Goal: Information Seeking & Learning: Learn about a topic

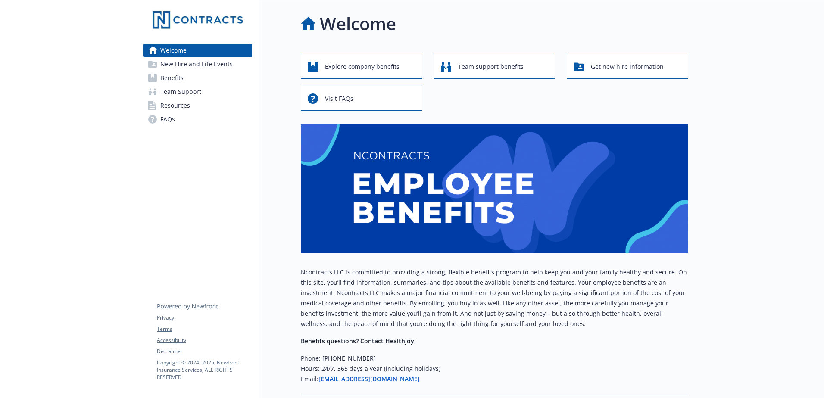
click at [216, 63] on span "New Hire and Life Events" at bounding box center [196, 64] width 72 height 14
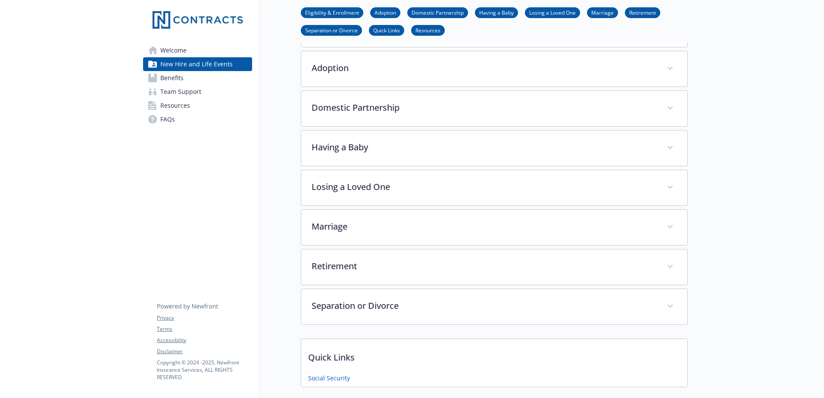
scroll to position [129, 0]
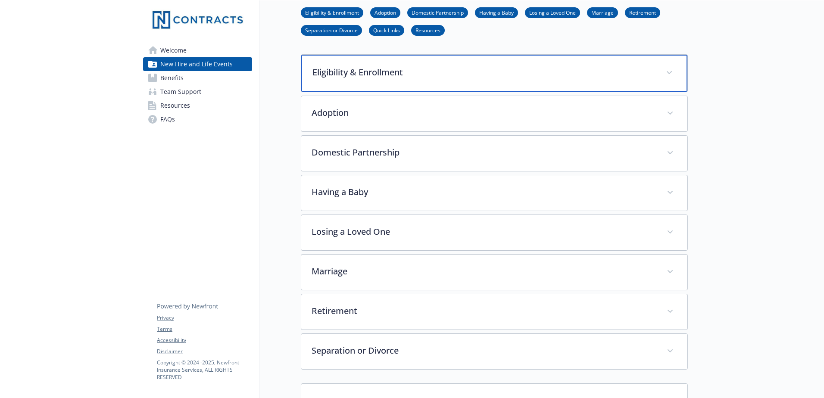
click at [371, 80] on div "Eligibility & Enrollment" at bounding box center [494, 73] width 386 height 37
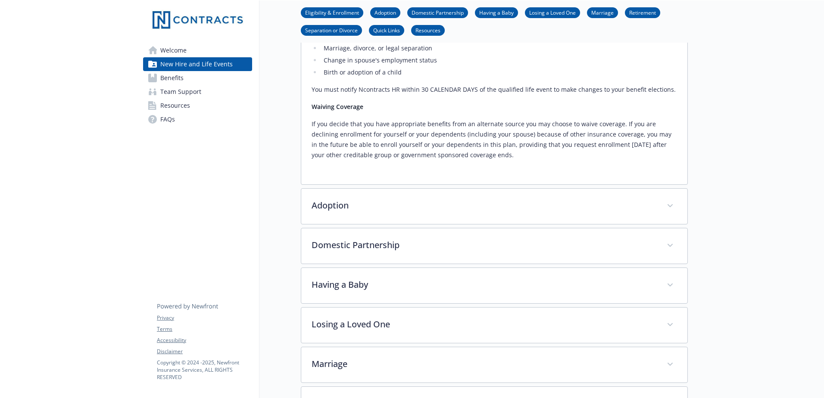
scroll to position [474, 0]
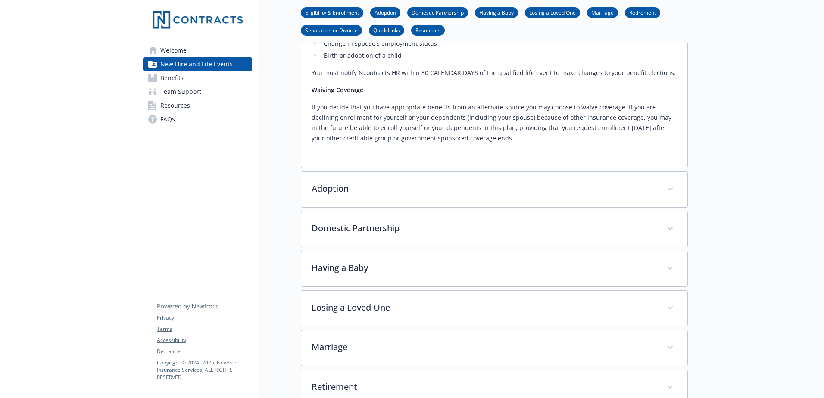
click at [383, 212] on div "Eligibility & Enrollment As an employee of Ncontracts, you are eligible for ben…" at bounding box center [494, 78] width 387 height 736
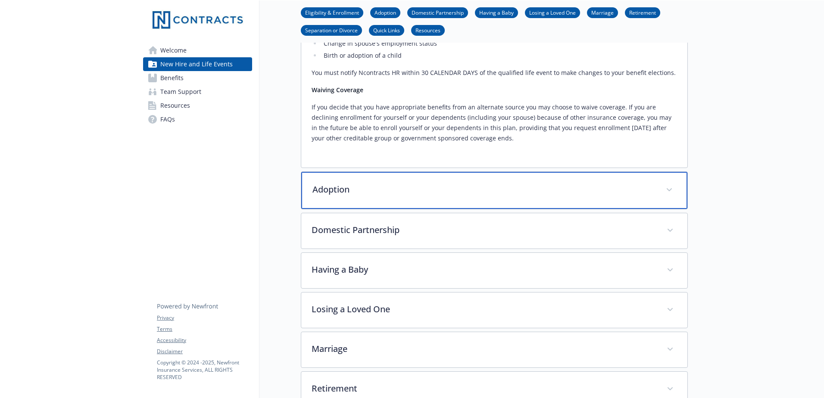
click at [382, 196] on div "Adoption" at bounding box center [494, 190] width 386 height 37
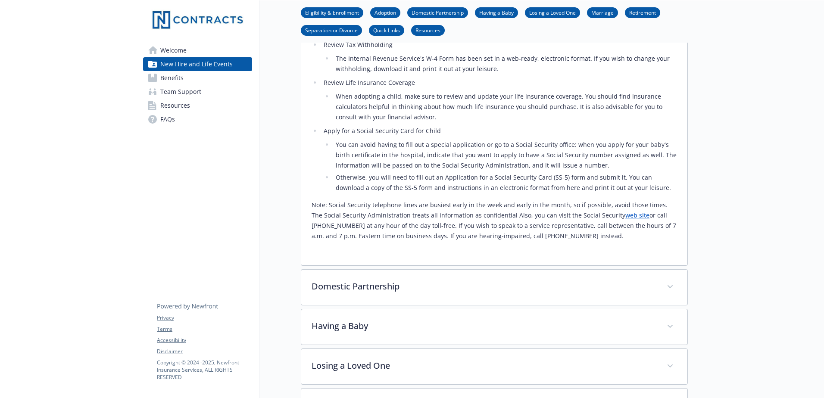
scroll to position [819, 0]
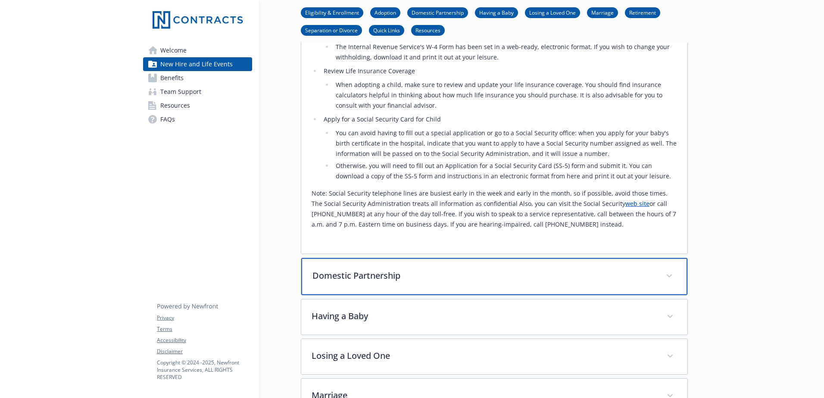
click at [359, 290] on div "Domestic Partnership" at bounding box center [494, 276] width 386 height 37
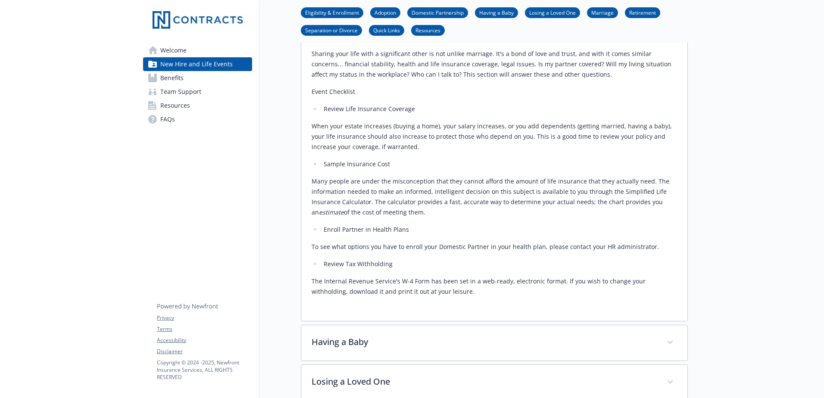
scroll to position [1077, 0]
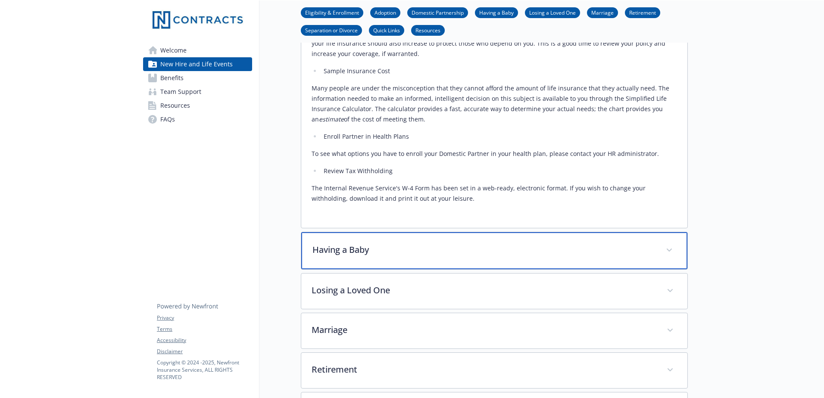
click at [408, 258] on div "Having a Baby" at bounding box center [494, 250] width 386 height 37
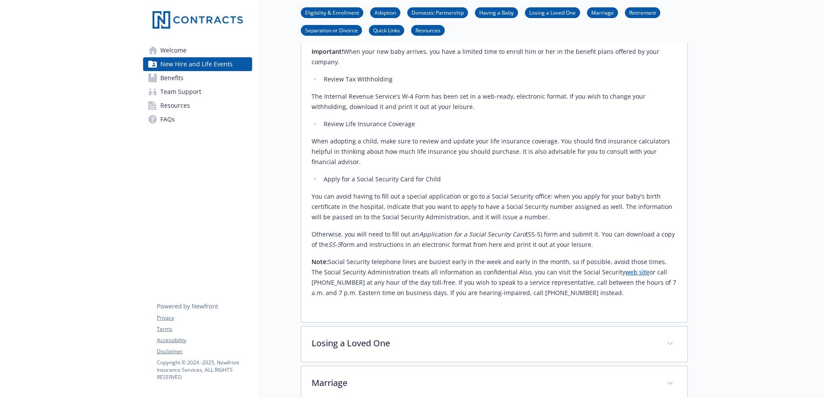
scroll to position [1637, 0]
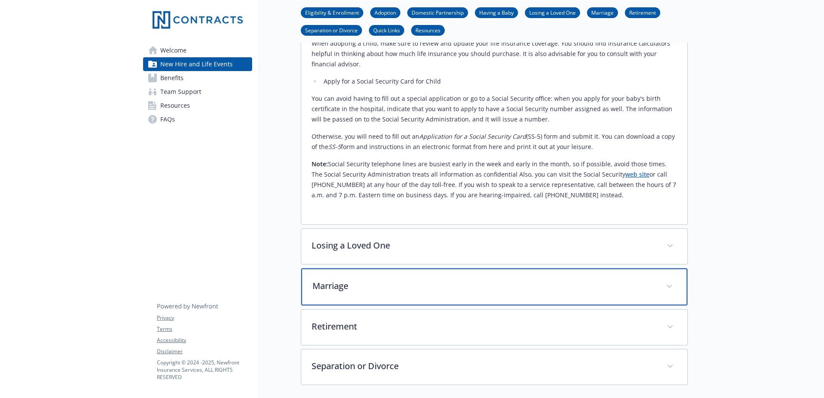
click at [389, 272] on div "Marriage" at bounding box center [494, 286] width 386 height 37
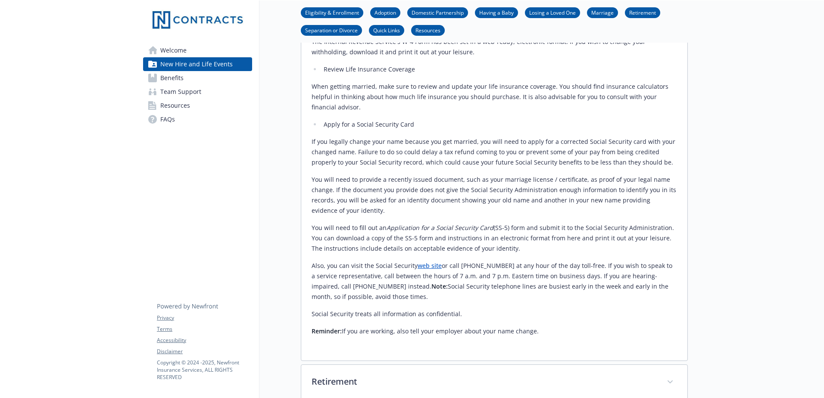
scroll to position [2068, 0]
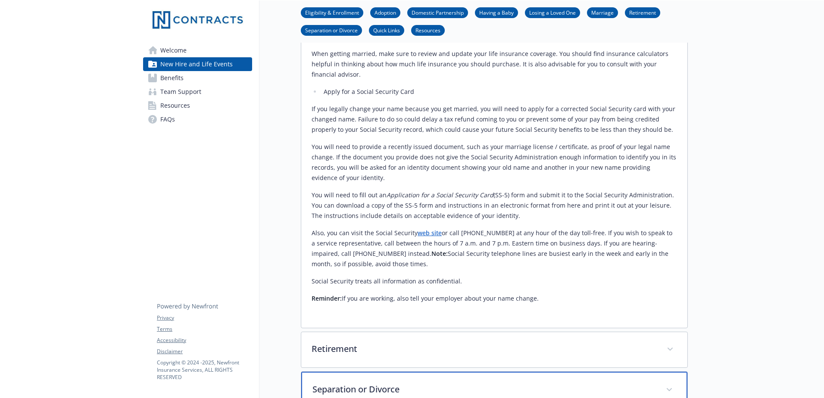
click at [404, 383] on p "Separation or Divorce" at bounding box center [483, 389] width 343 height 13
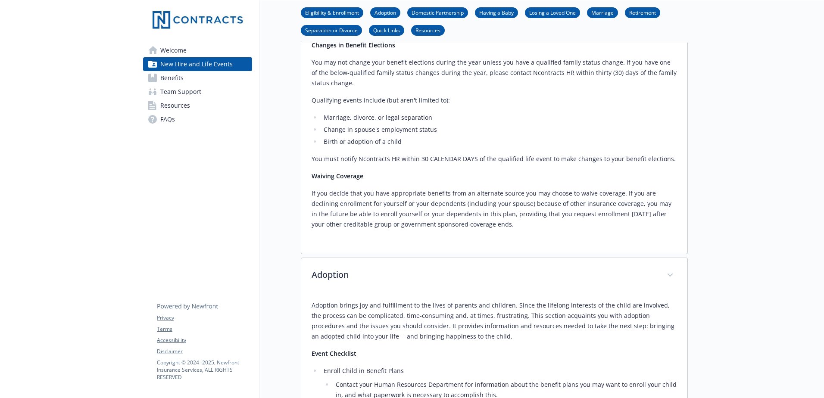
scroll to position [0, 0]
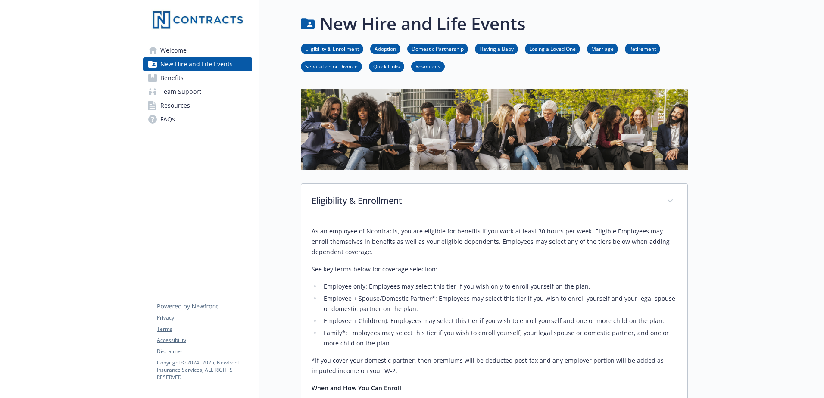
click at [187, 81] on link "Benefits" at bounding box center [197, 78] width 109 height 14
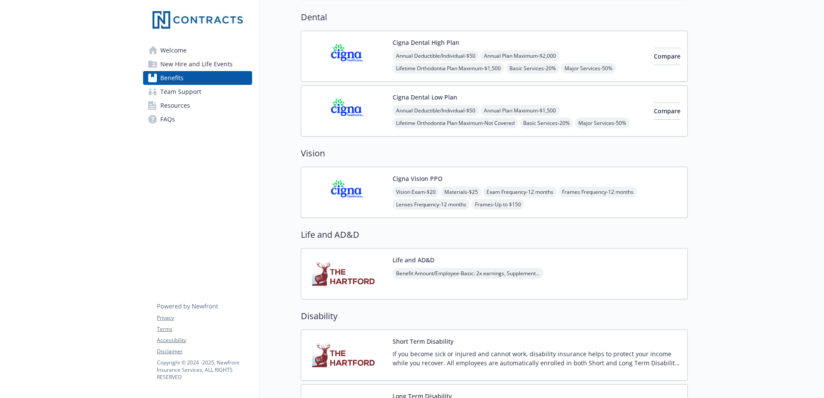
scroll to position [431, 0]
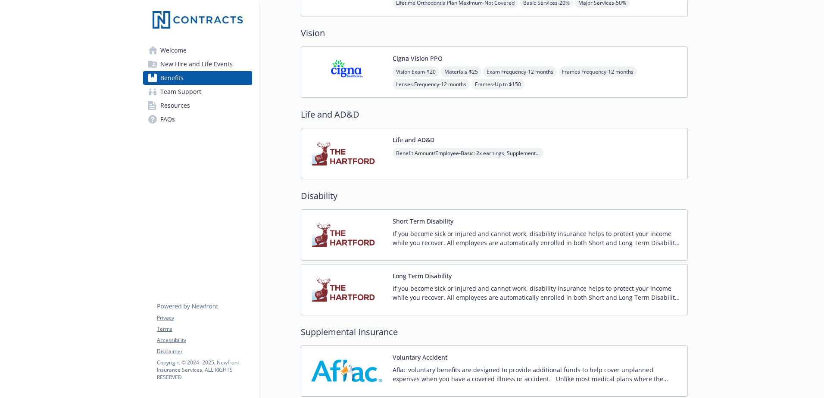
click at [192, 68] on span "New Hire and Life Events" at bounding box center [196, 64] width 72 height 14
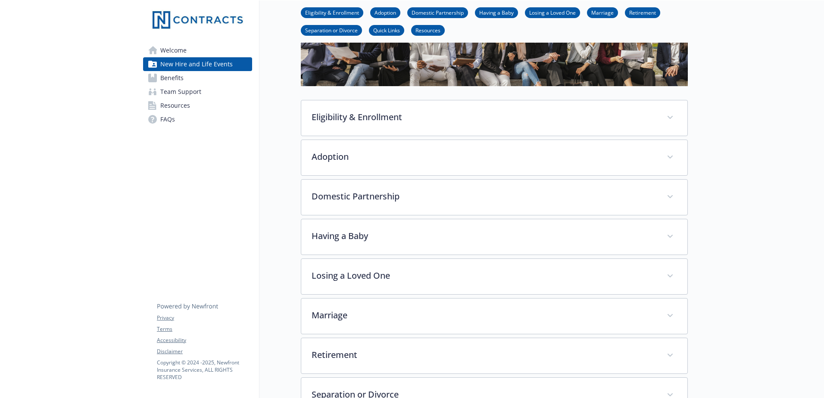
scroll to position [74, 0]
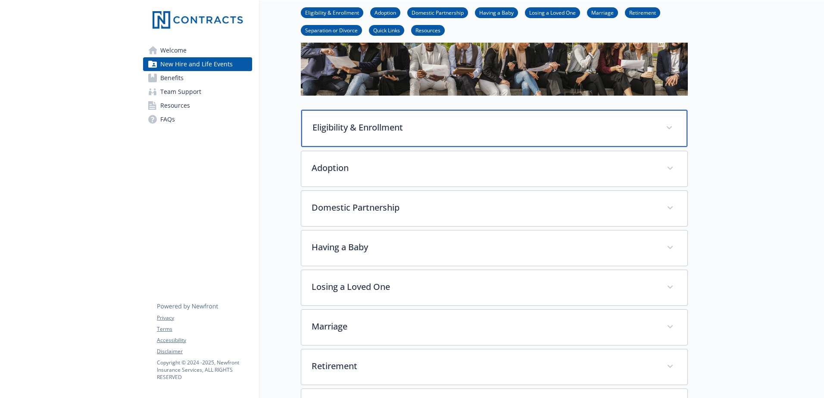
click at [376, 129] on p "Eligibility & Enrollment" at bounding box center [483, 127] width 343 height 13
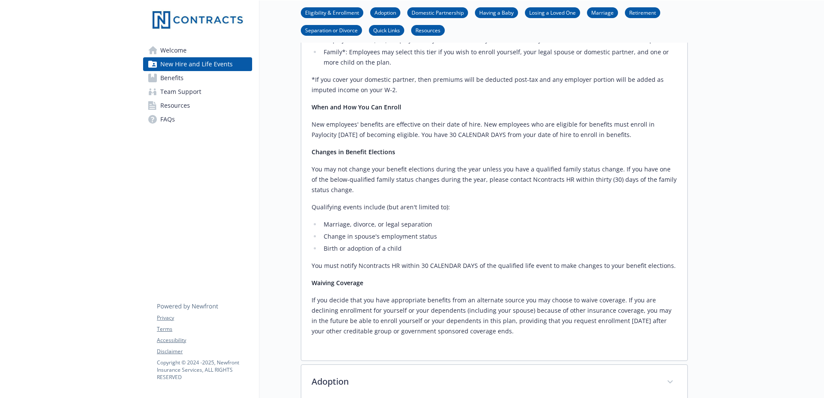
scroll to position [290, 0]
